Goal: Find specific page/section: Find specific page/section

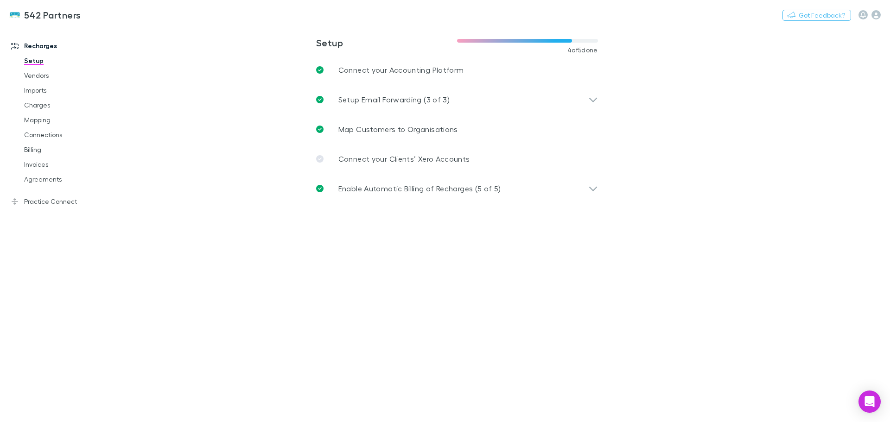
click at [44, 167] on link "Invoices" at bounding box center [70, 164] width 110 height 15
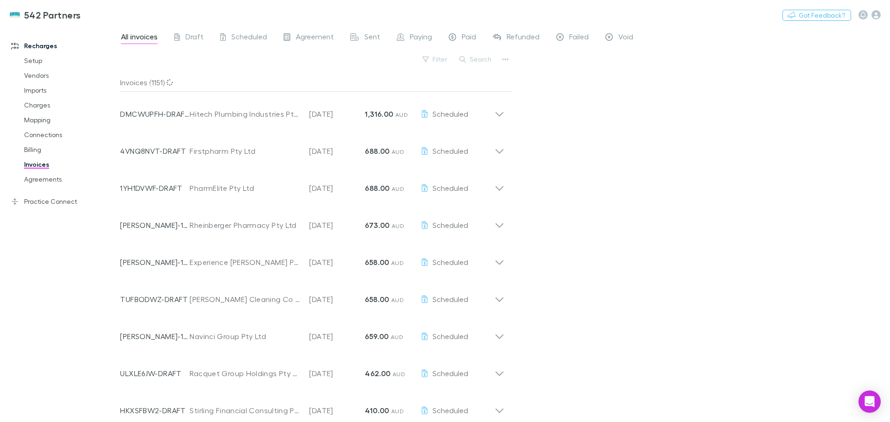
click at [476, 59] on button "Search" at bounding box center [476, 59] width 42 height 11
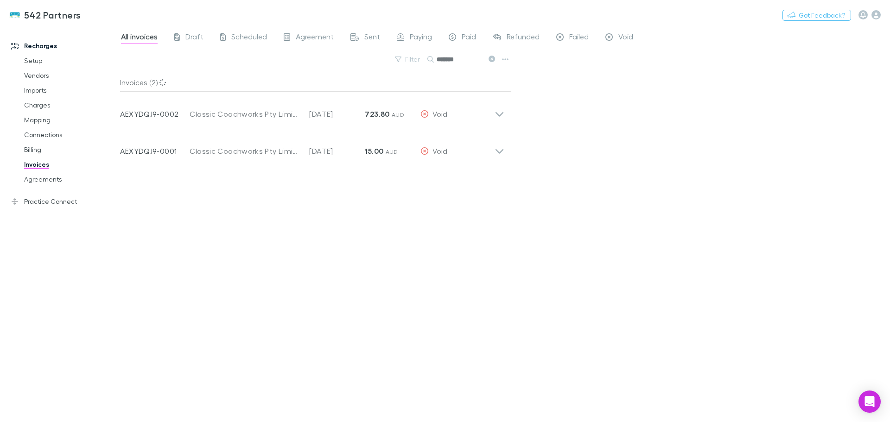
type input "*******"
click at [501, 114] on icon at bounding box center [500, 110] width 10 height 19
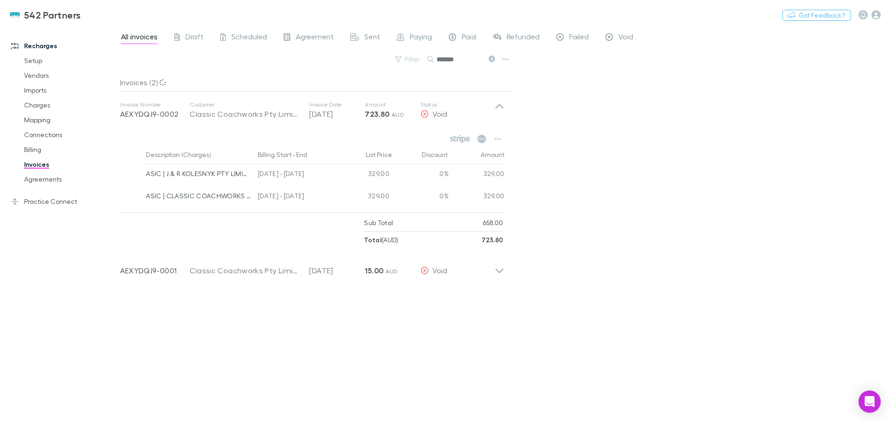
click at [500, 137] on icon "button" at bounding box center [498, 138] width 6 height 7
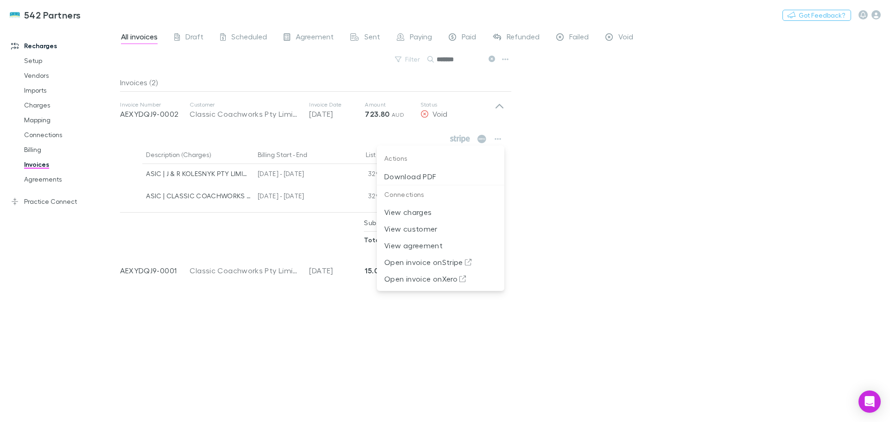
click at [84, 228] on div at bounding box center [445, 211] width 890 height 422
